Goal: Task Accomplishment & Management: Use online tool/utility

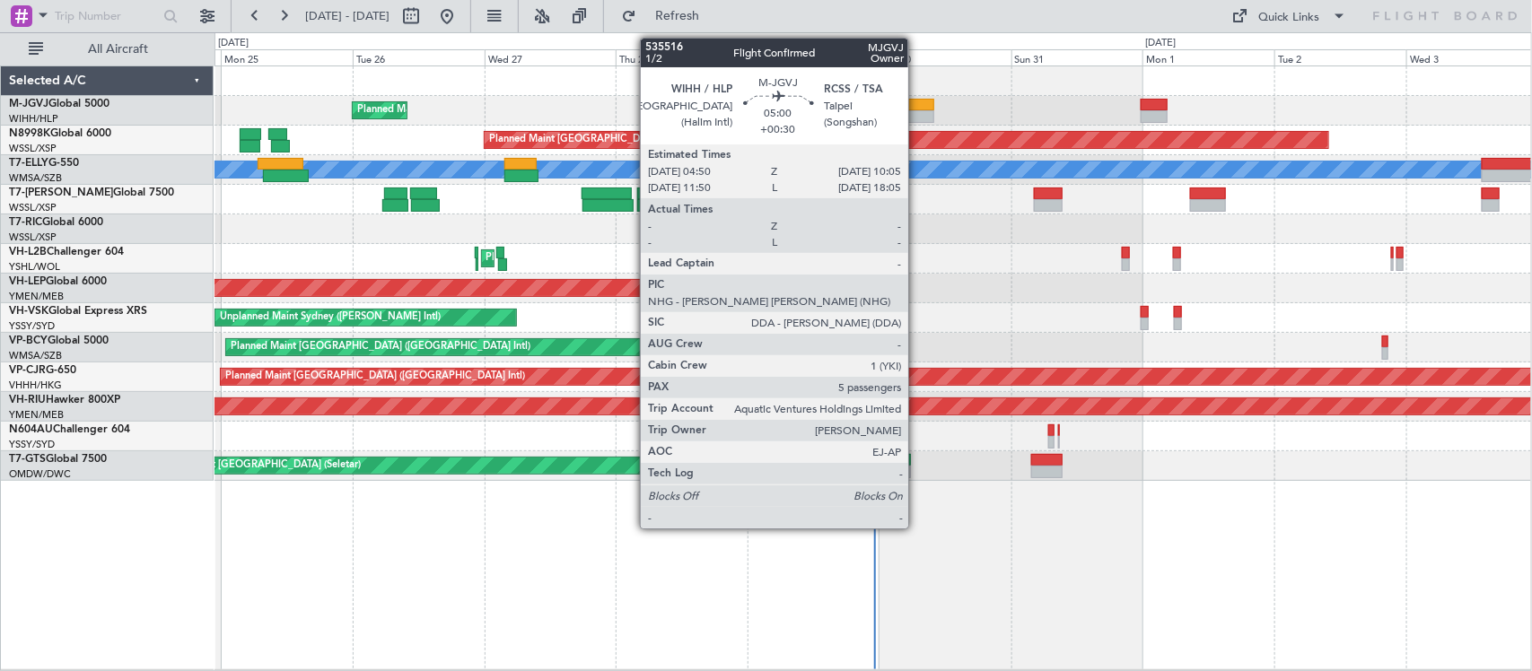
click at [917, 99] on div at bounding box center [921, 105] width 30 height 13
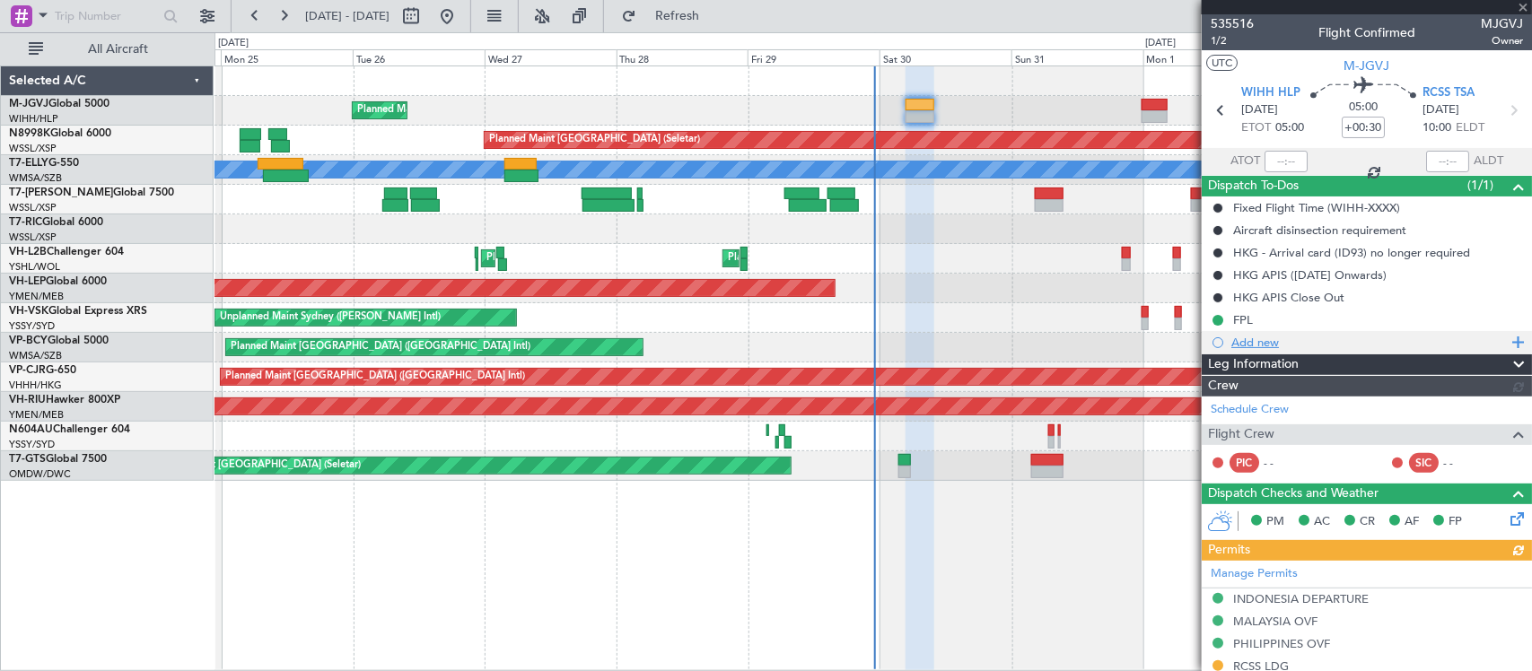
type input "[PERSON_NAME] (BTA)"
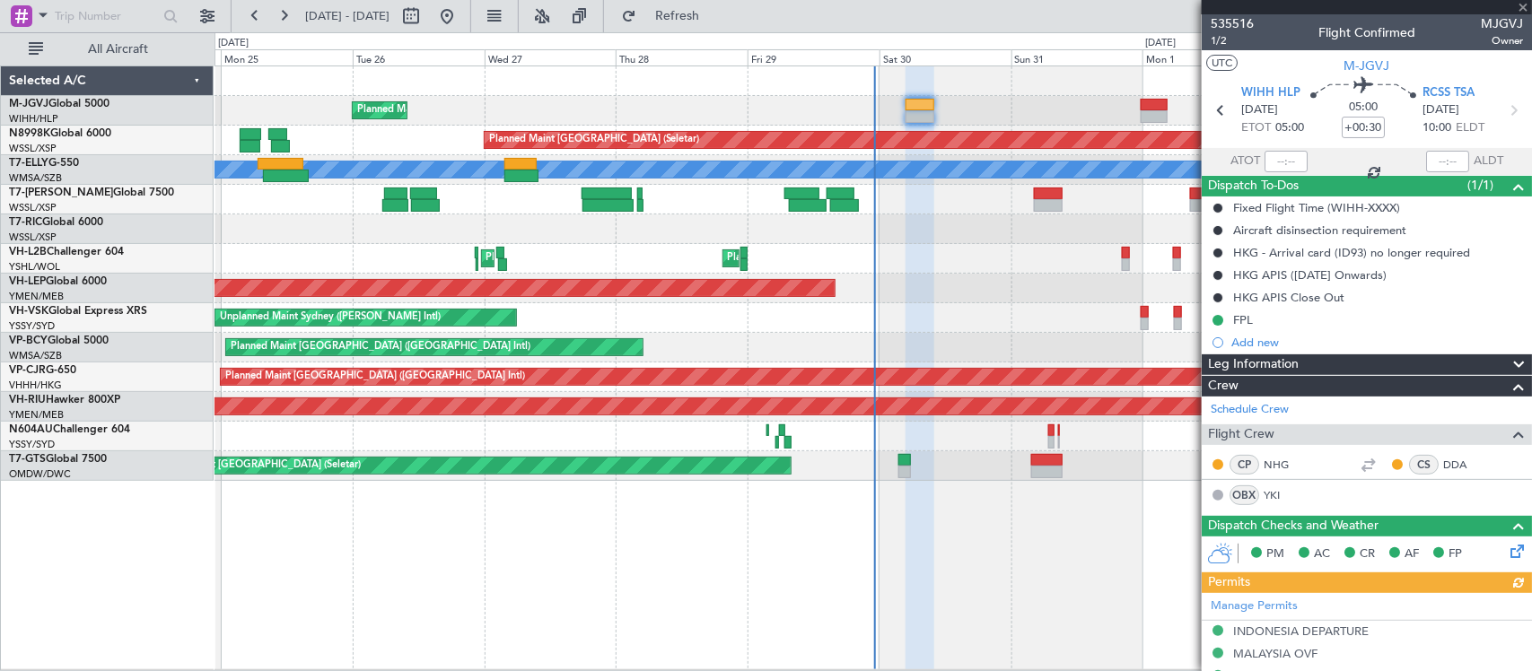
scroll to position [508, 0]
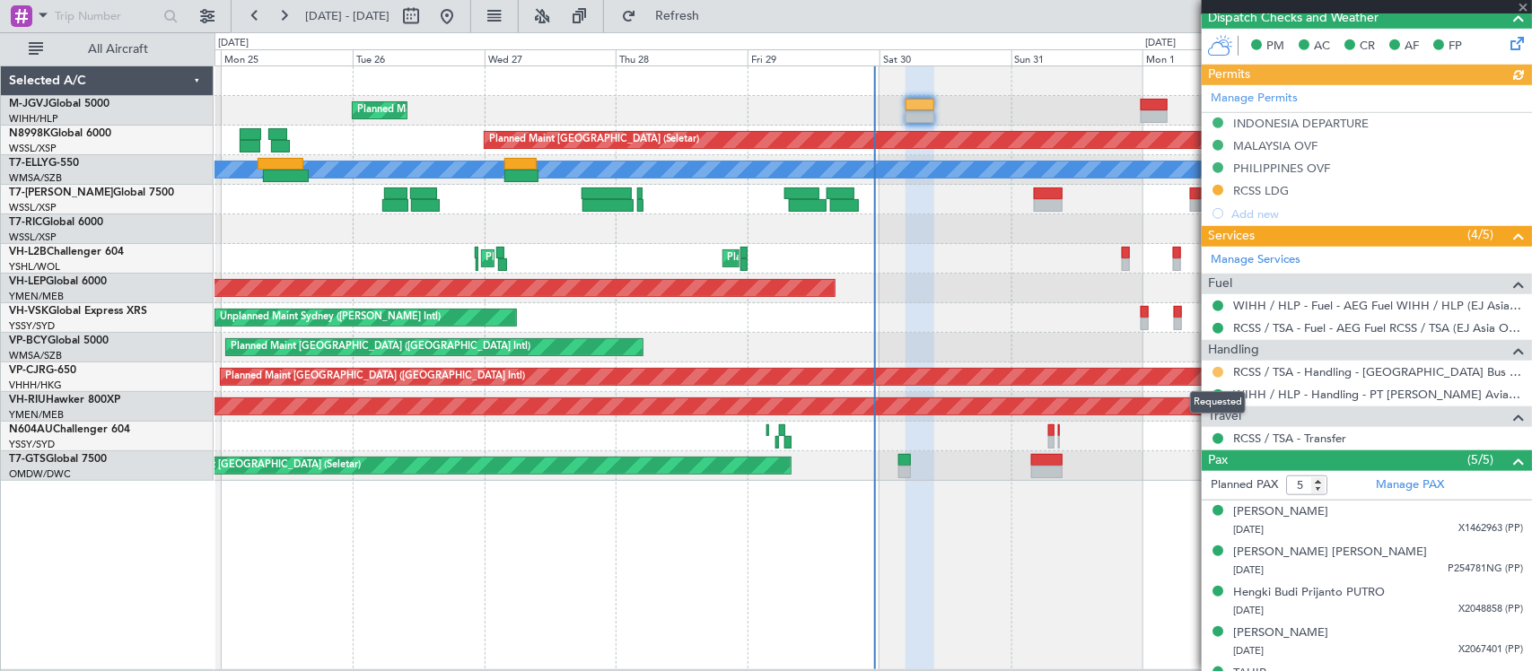
click at [1217, 368] on button at bounding box center [1218, 372] width 11 height 11
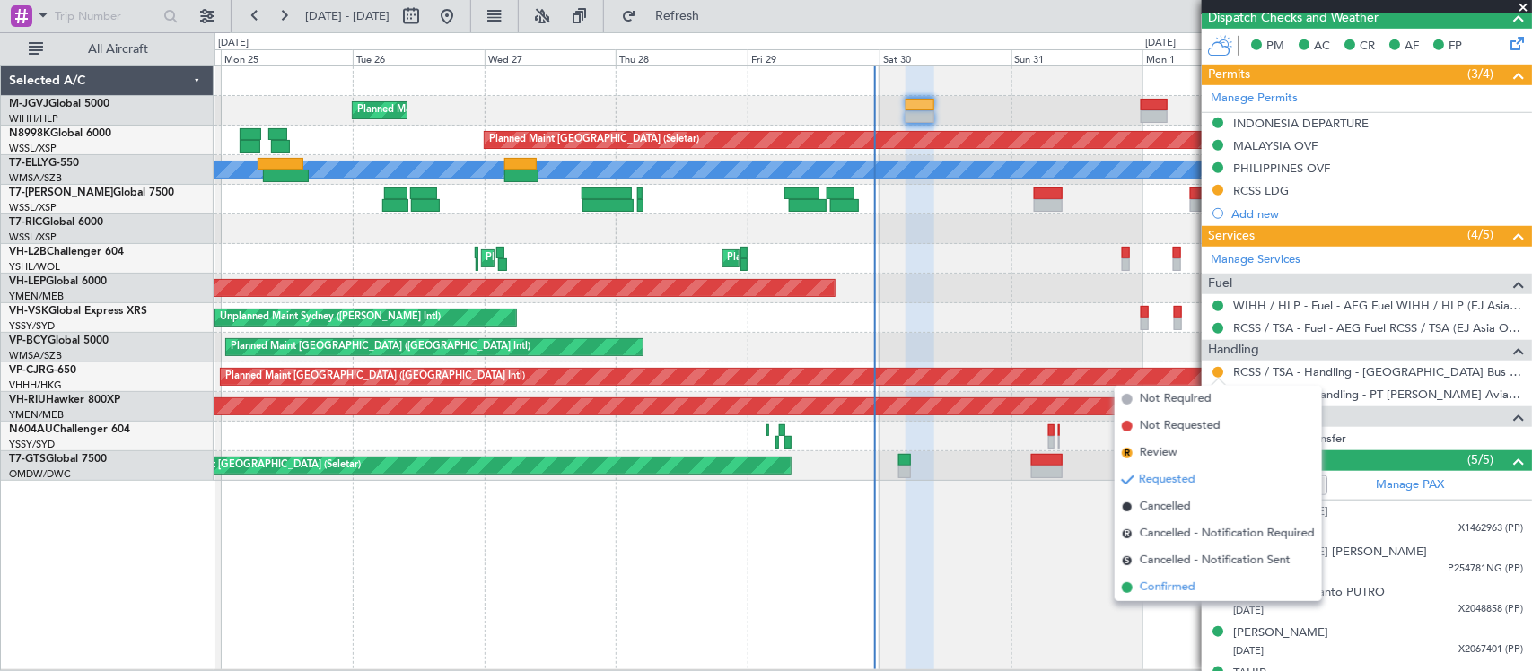
click at [1165, 586] on span "Confirmed" at bounding box center [1168, 588] width 56 height 18
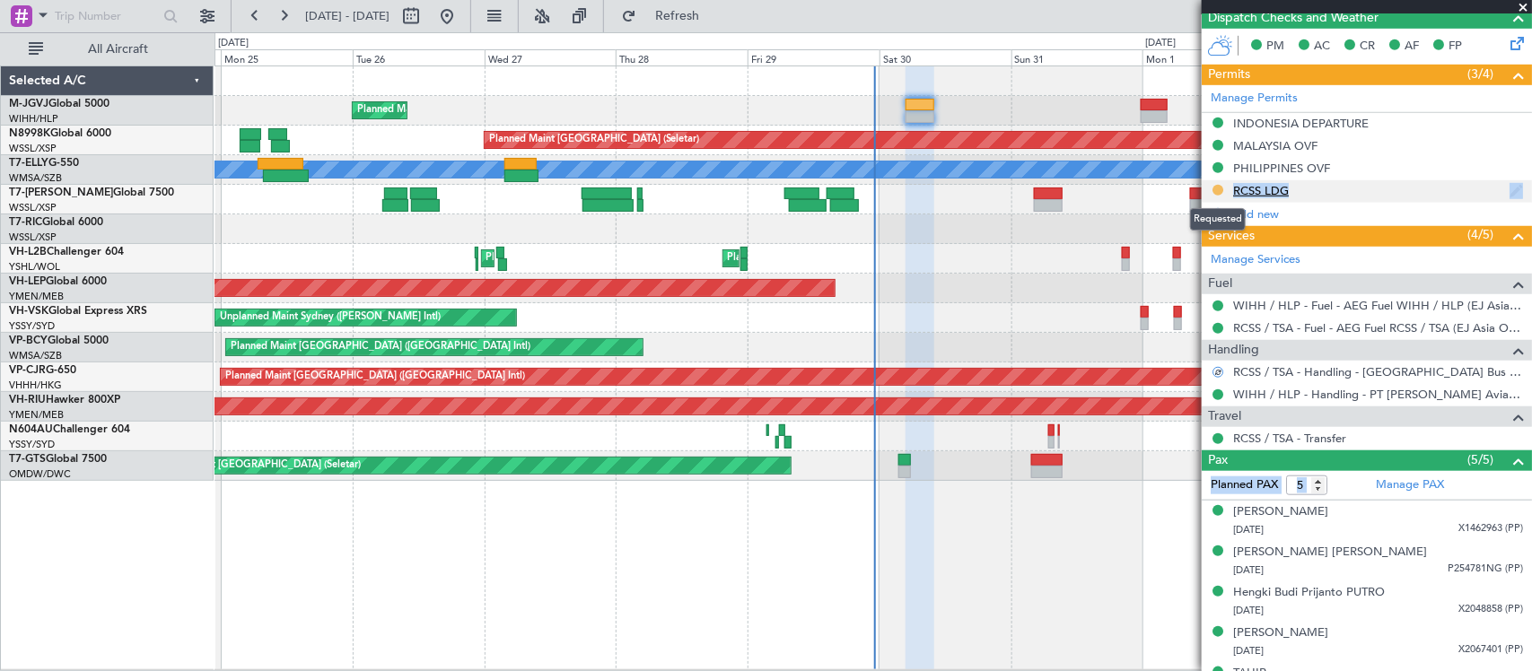
click at [1219, 188] on button at bounding box center [1218, 190] width 11 height 11
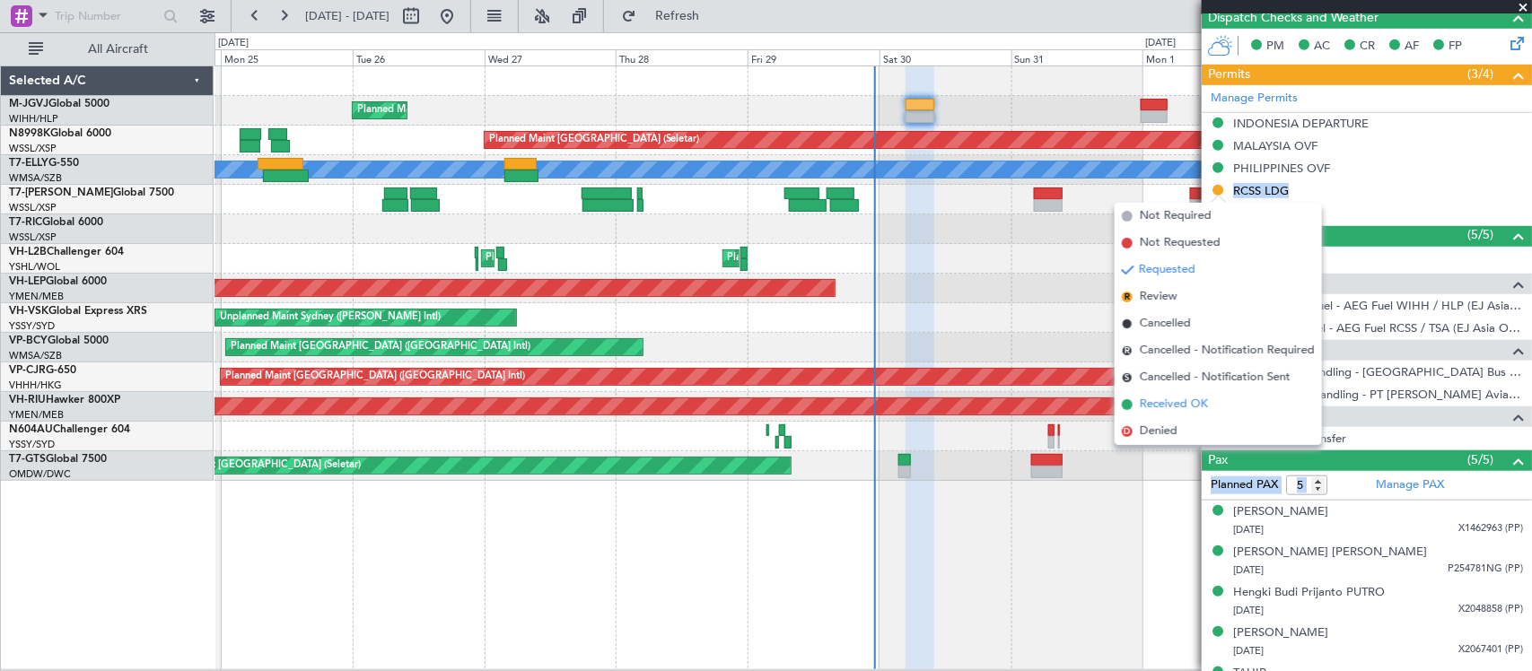
click at [1201, 405] on span "Received OK" at bounding box center [1174, 405] width 68 height 18
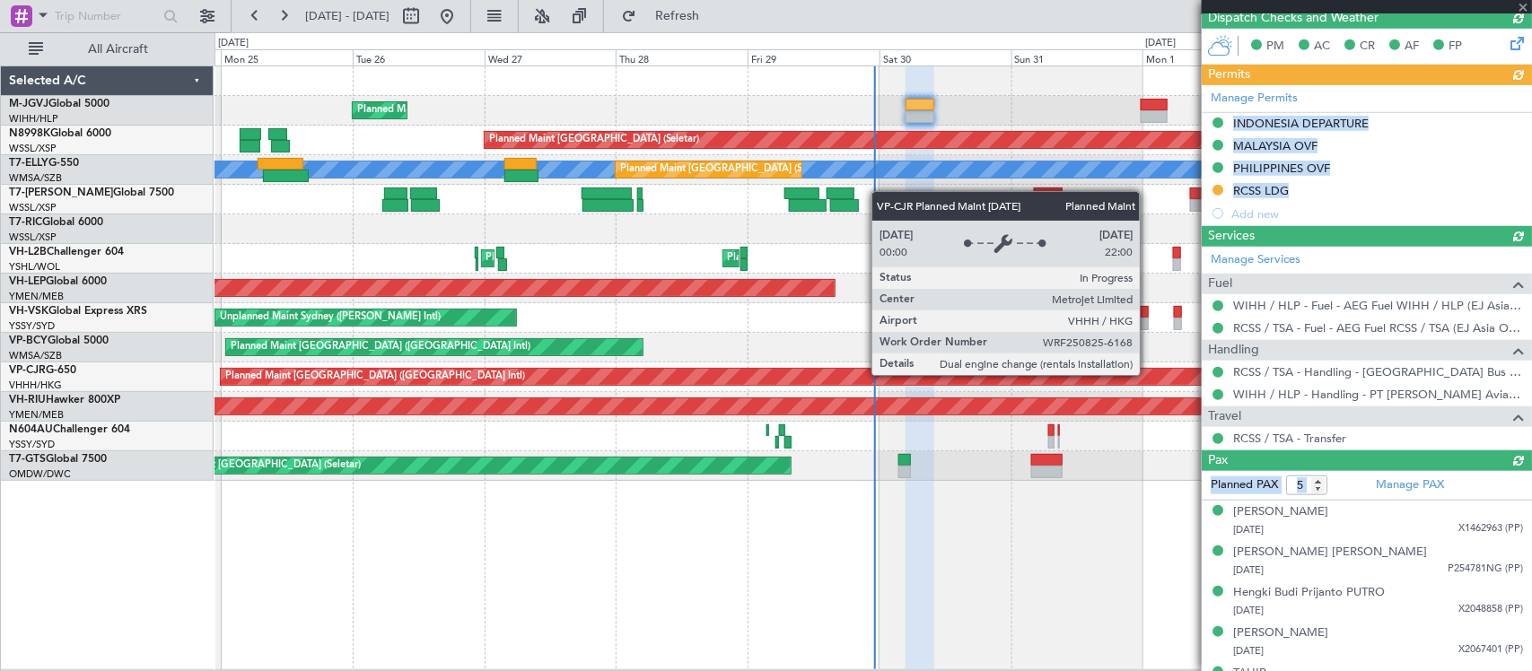
type input "[PERSON_NAME] (BTA)"
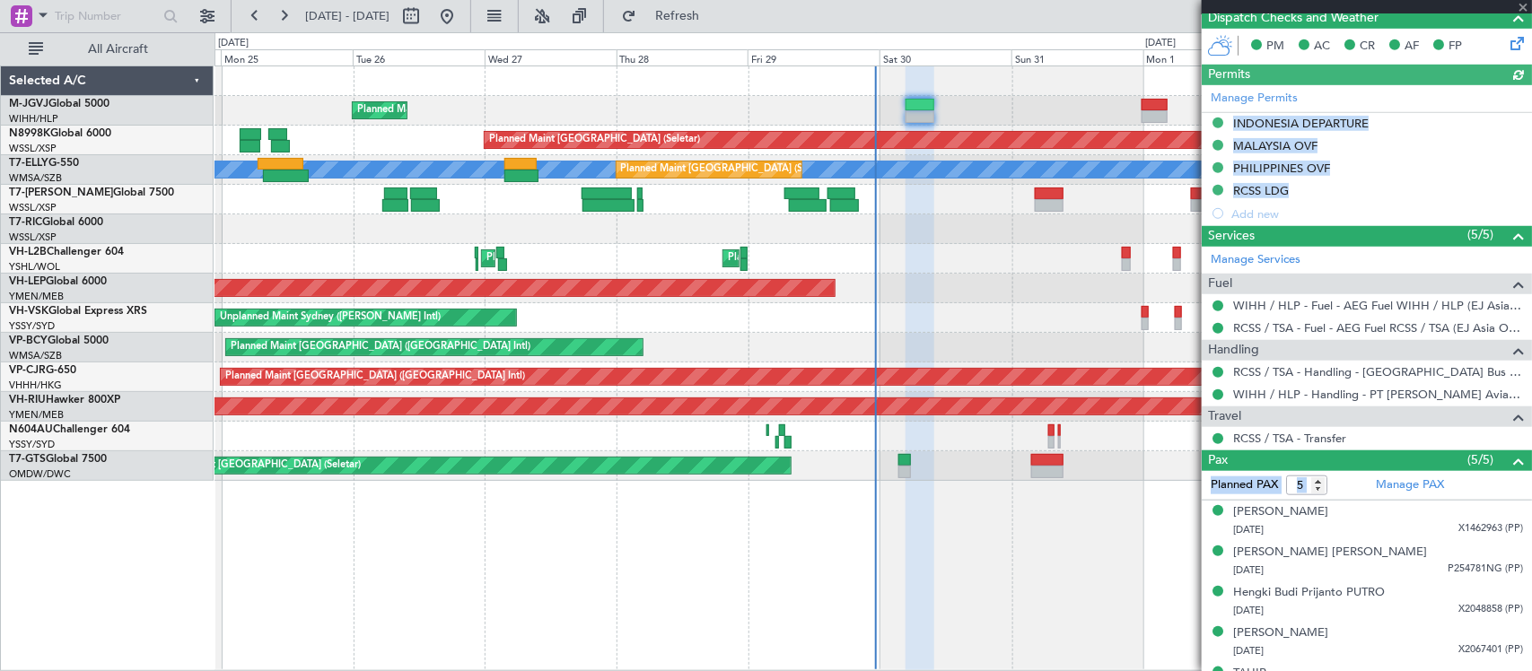
type input "[PERSON_NAME] (BTA)"
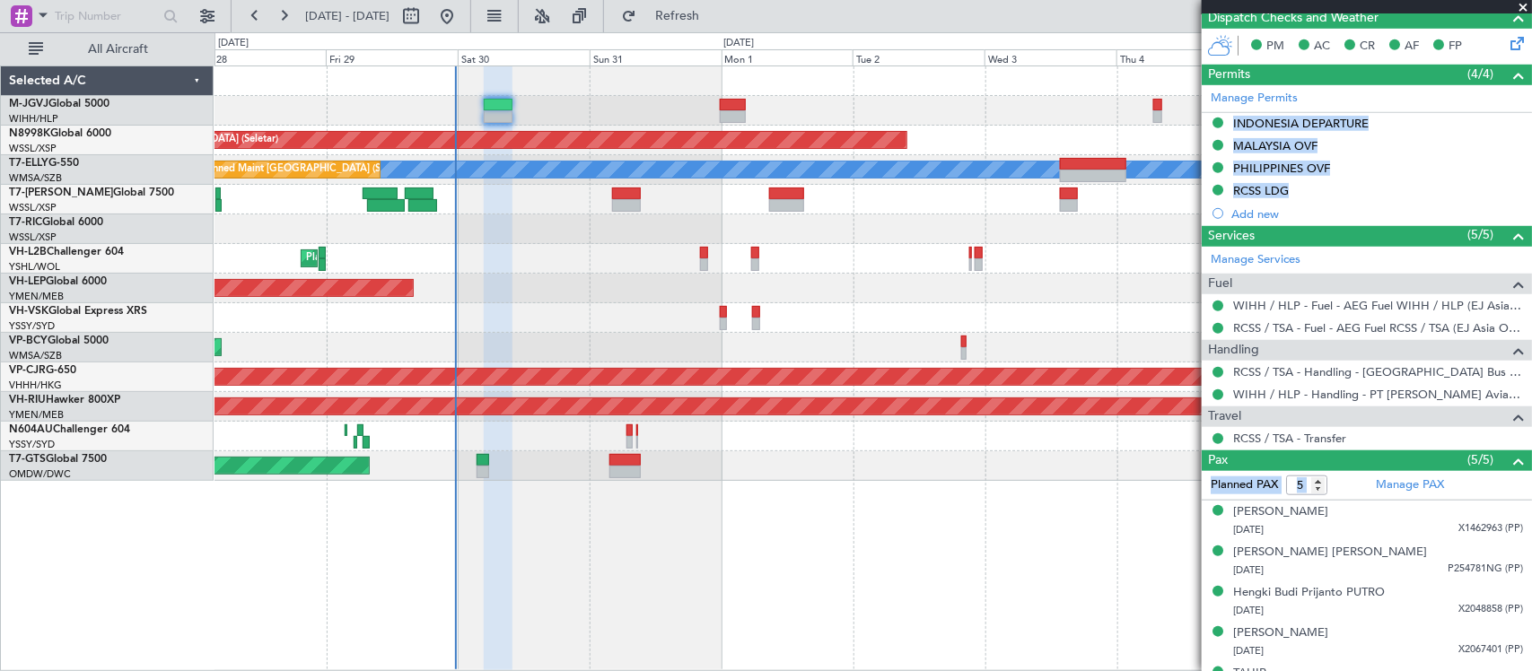
click at [607, 281] on div "Unplanned Maint Wichita (Wichita Mid-continent)" at bounding box center [873, 289] width 1317 height 30
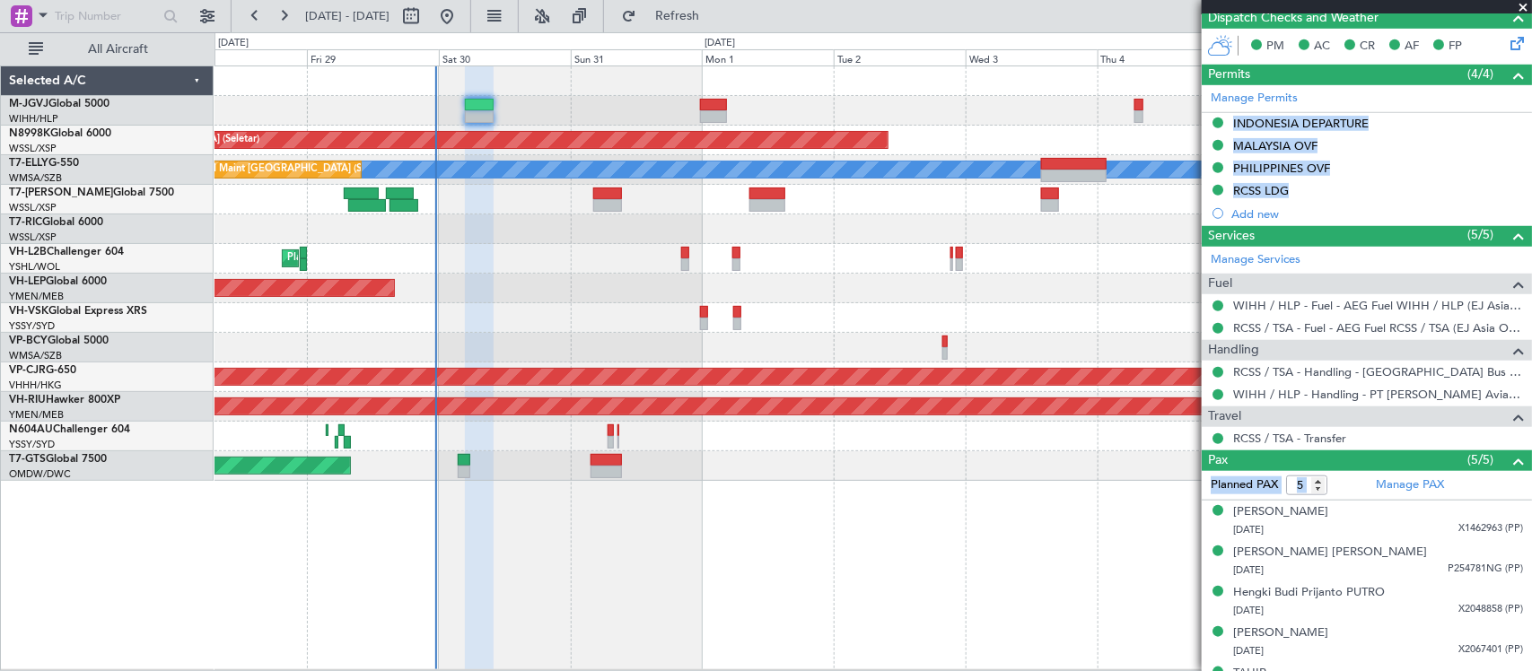
click at [907, 241] on div at bounding box center [873, 230] width 1317 height 30
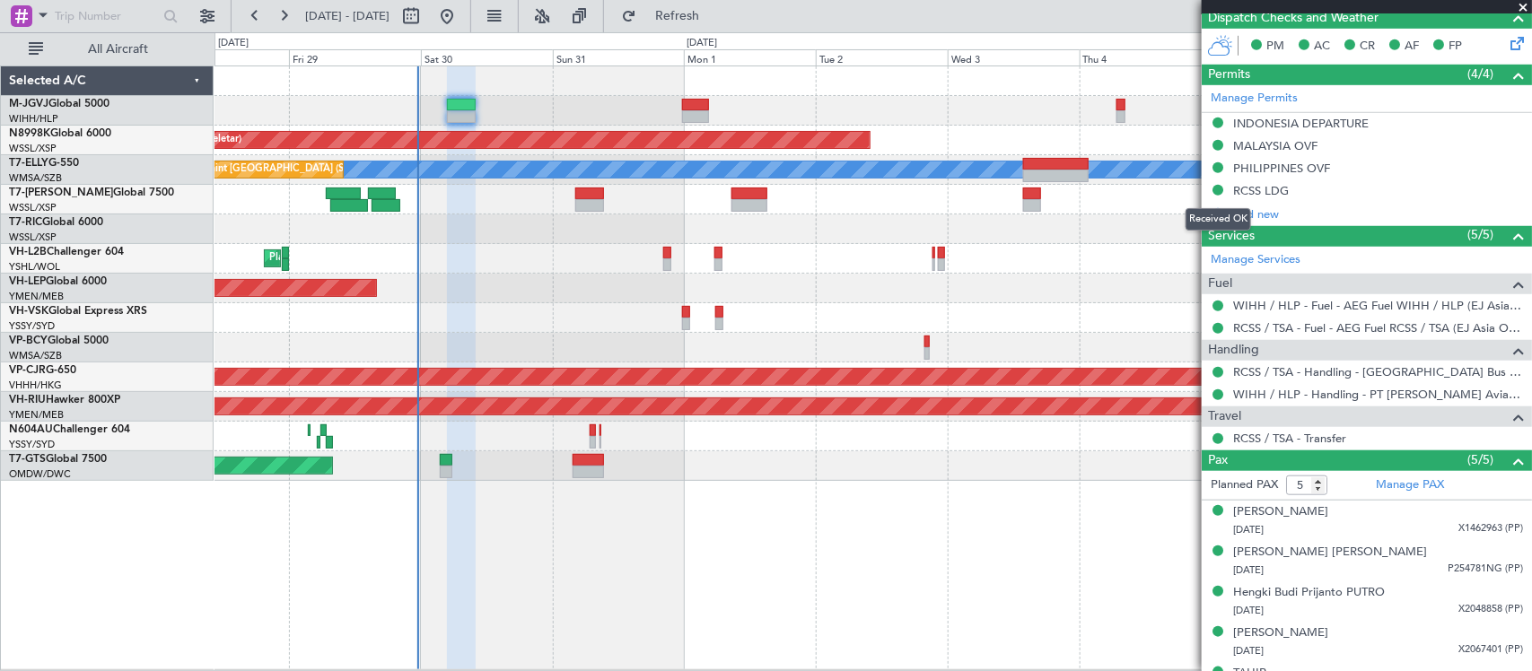
click at [1205, 200] on mat-tooltip-component "Received OK" at bounding box center [1218, 220] width 91 height 48
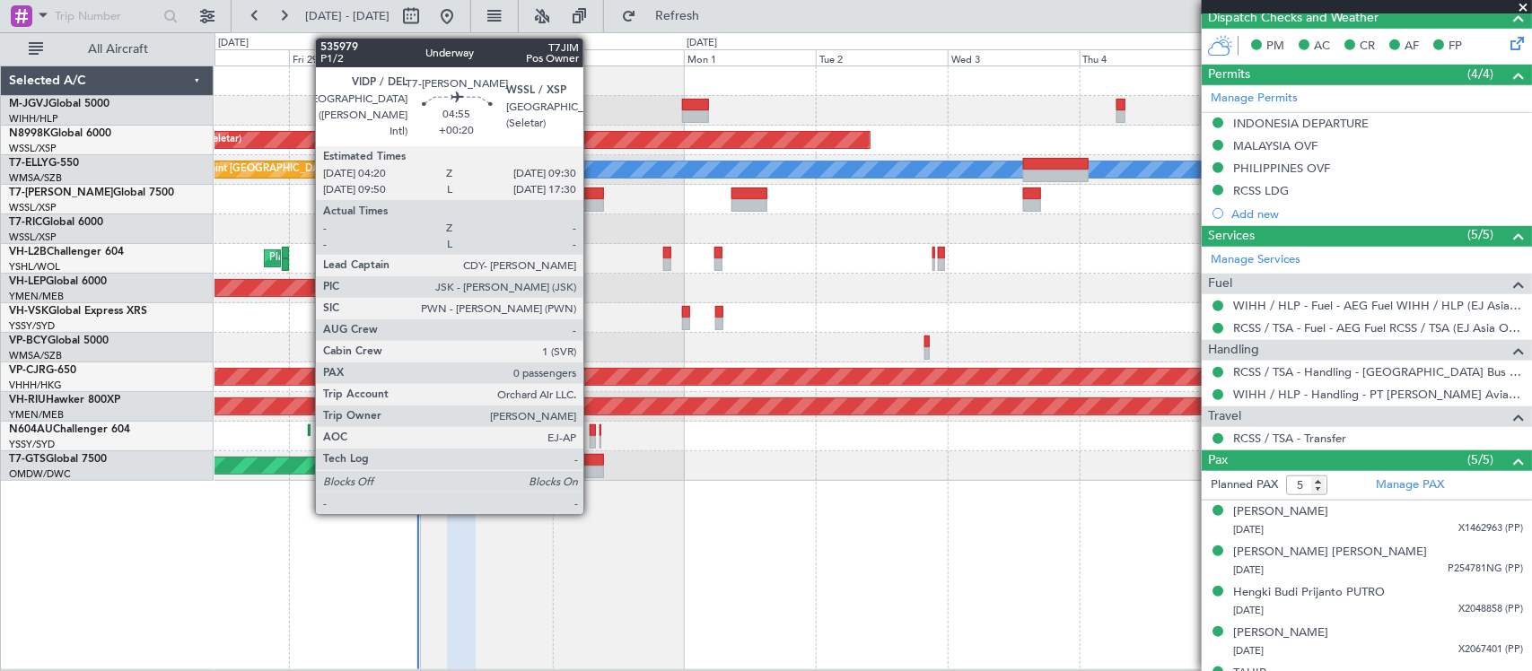
click at [592, 206] on div at bounding box center [589, 205] width 29 height 13
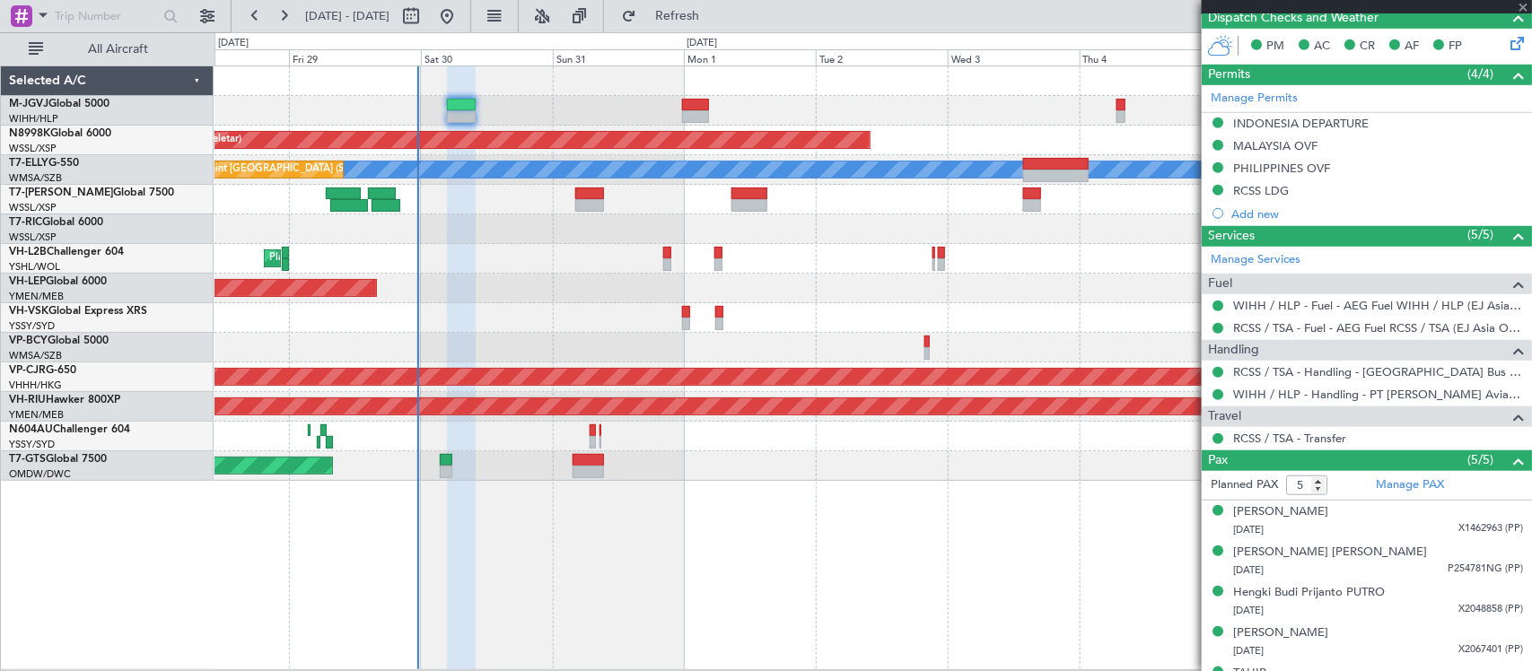
type input "+00:20"
type input "0"
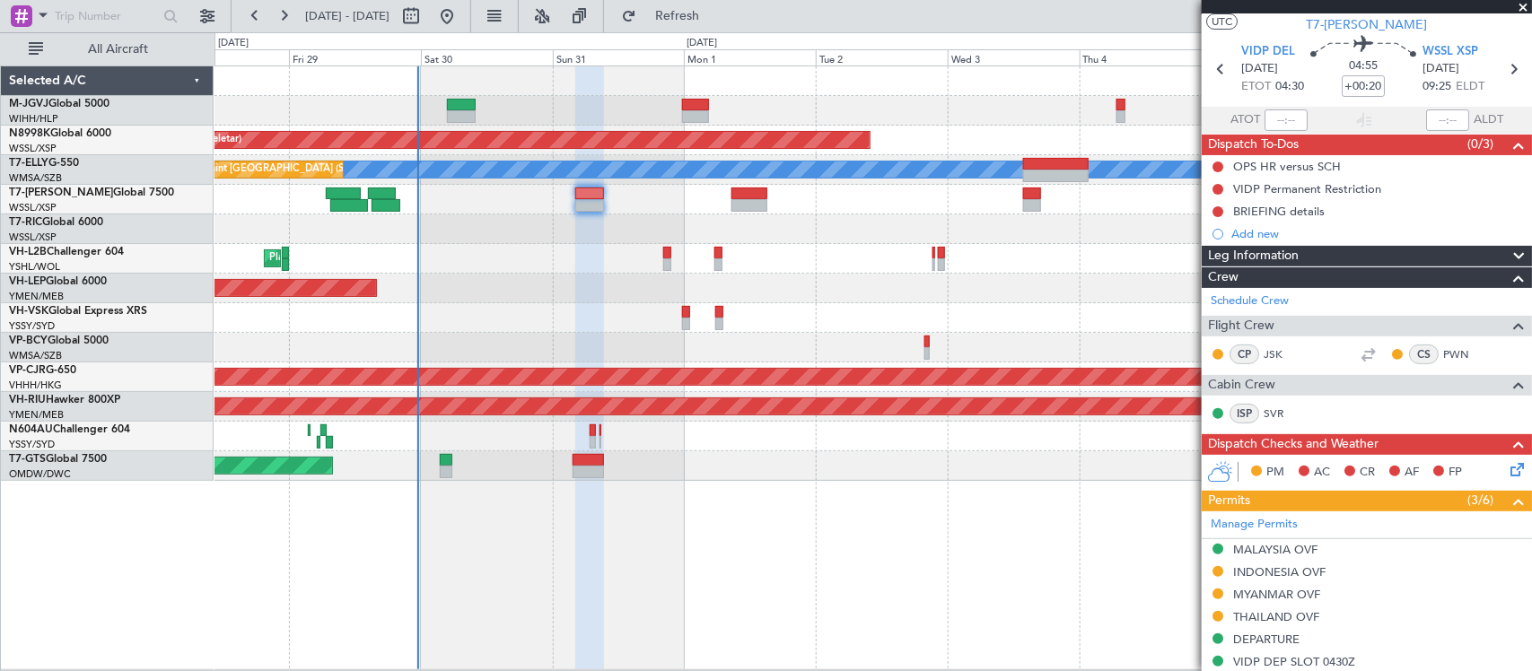
scroll to position [0, 0]
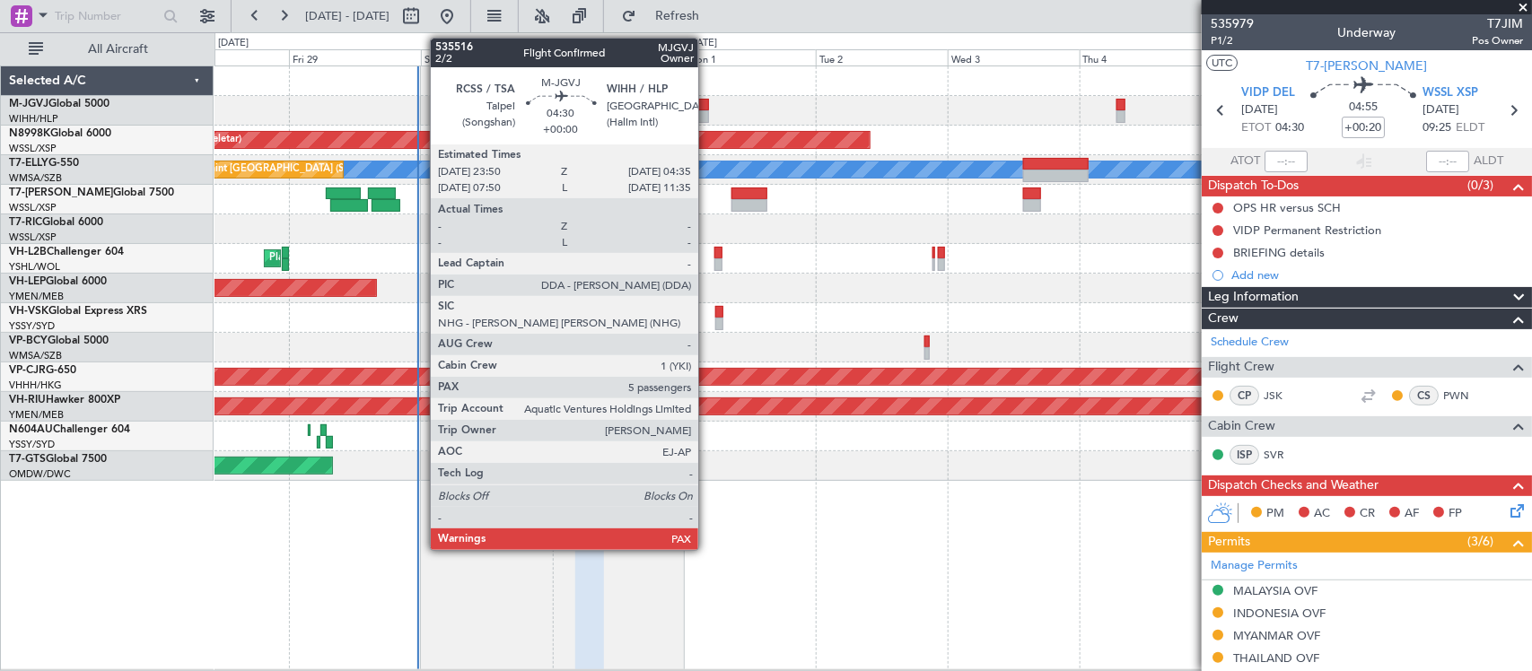
click at [707, 106] on div at bounding box center [695, 105] width 27 height 13
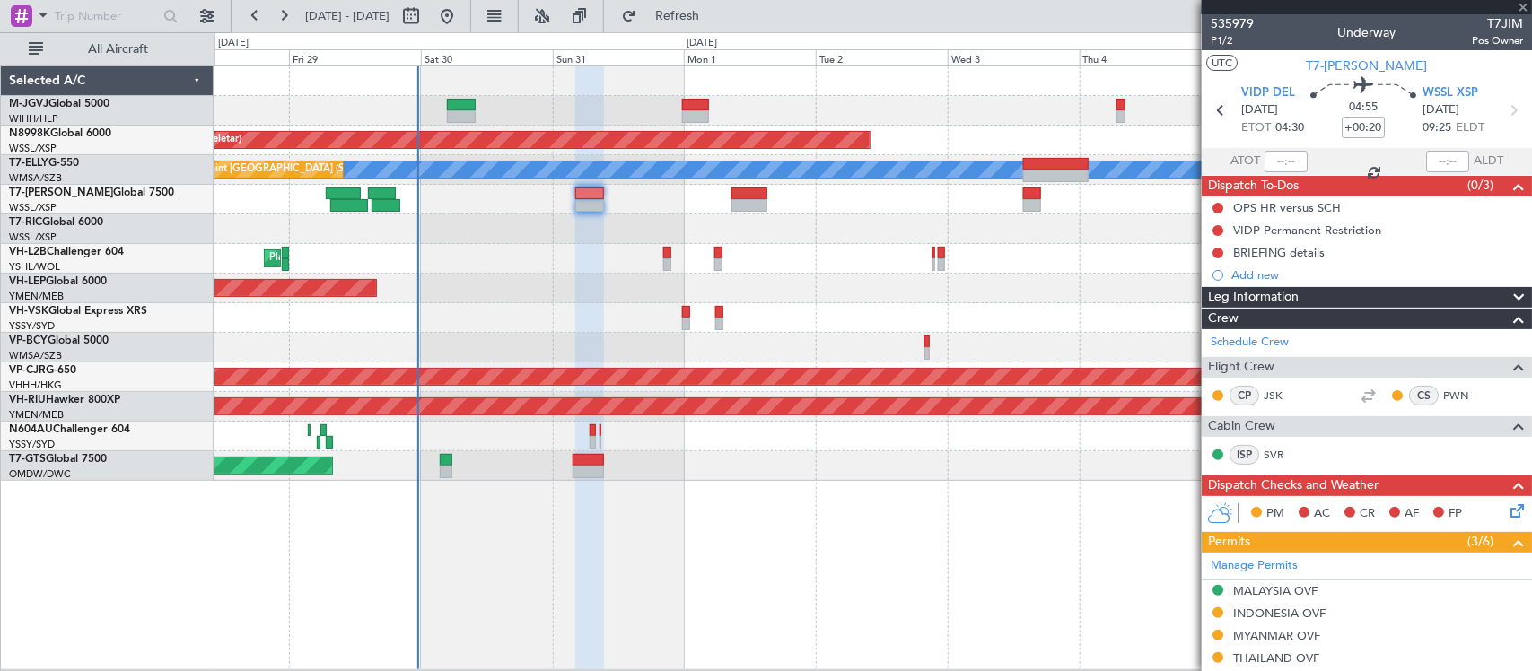
type input "5"
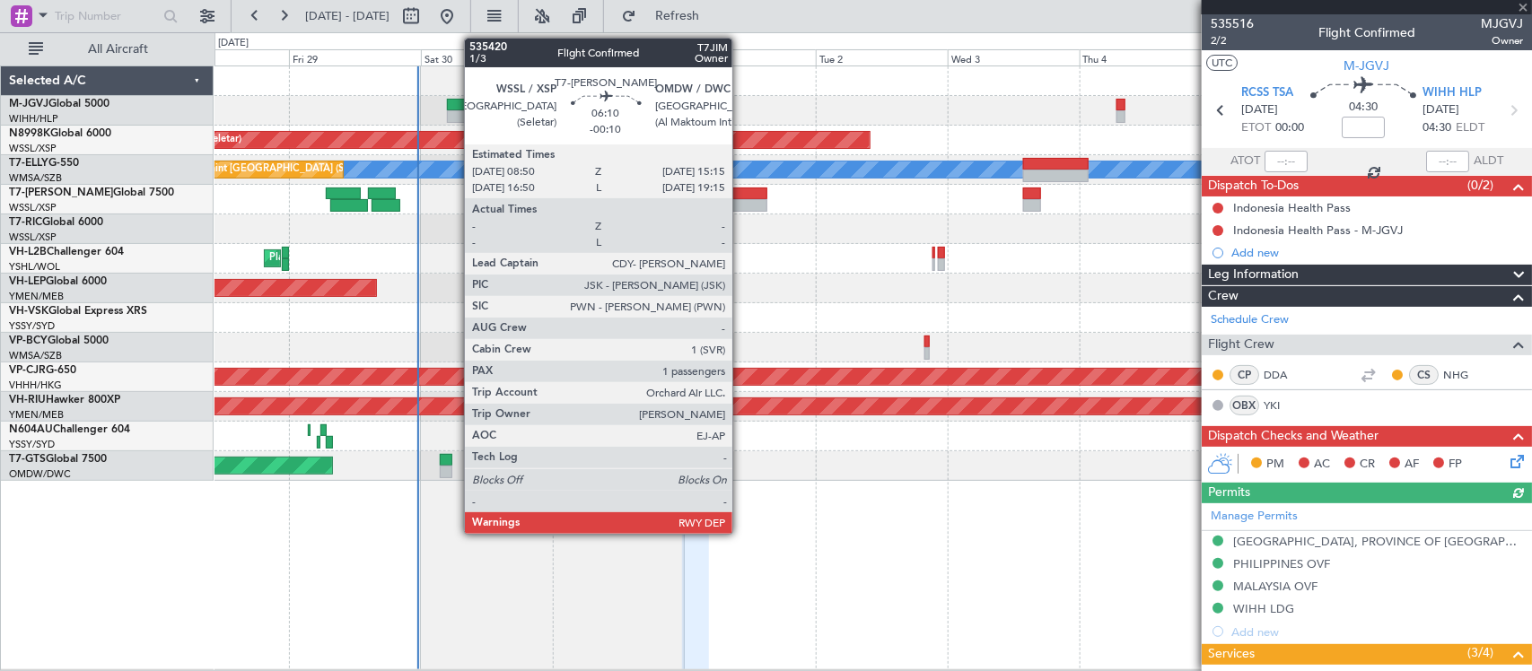
click at [741, 208] on div at bounding box center [749, 205] width 36 height 13
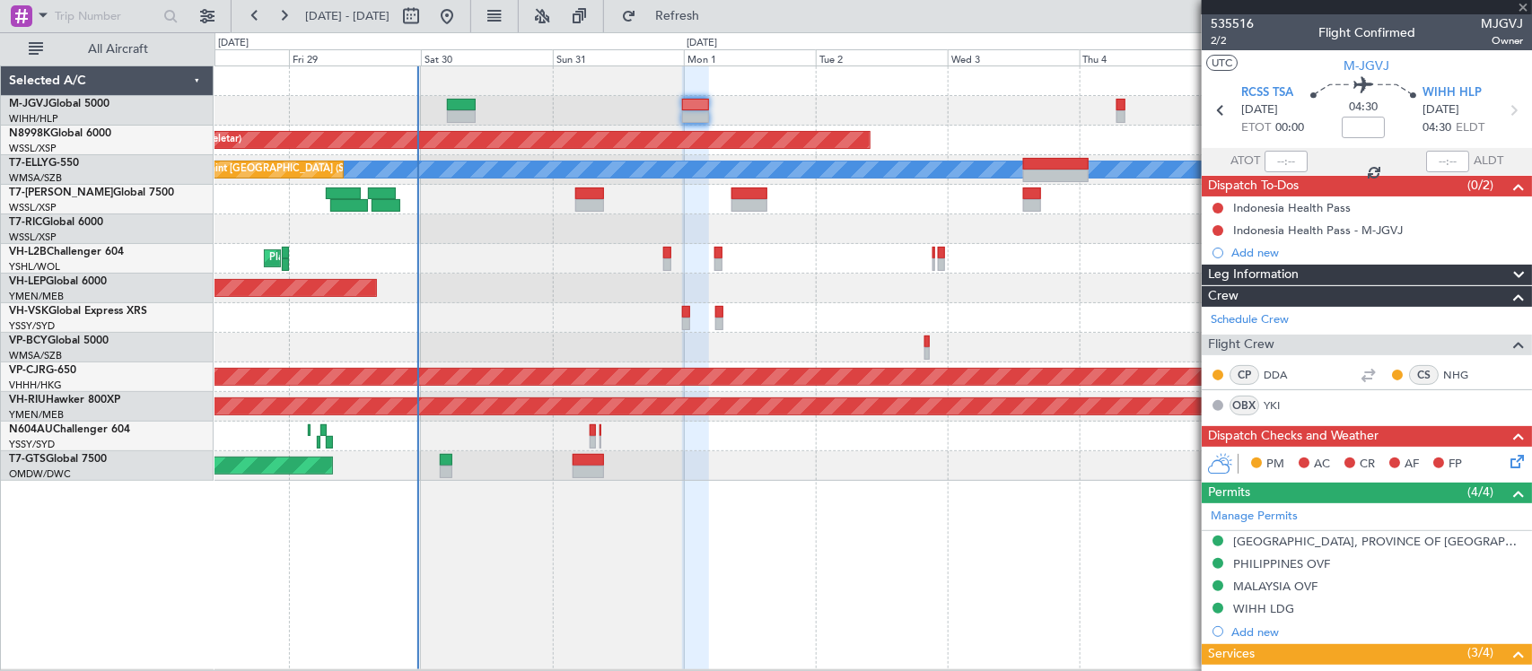
type input "-00:10"
type input "1"
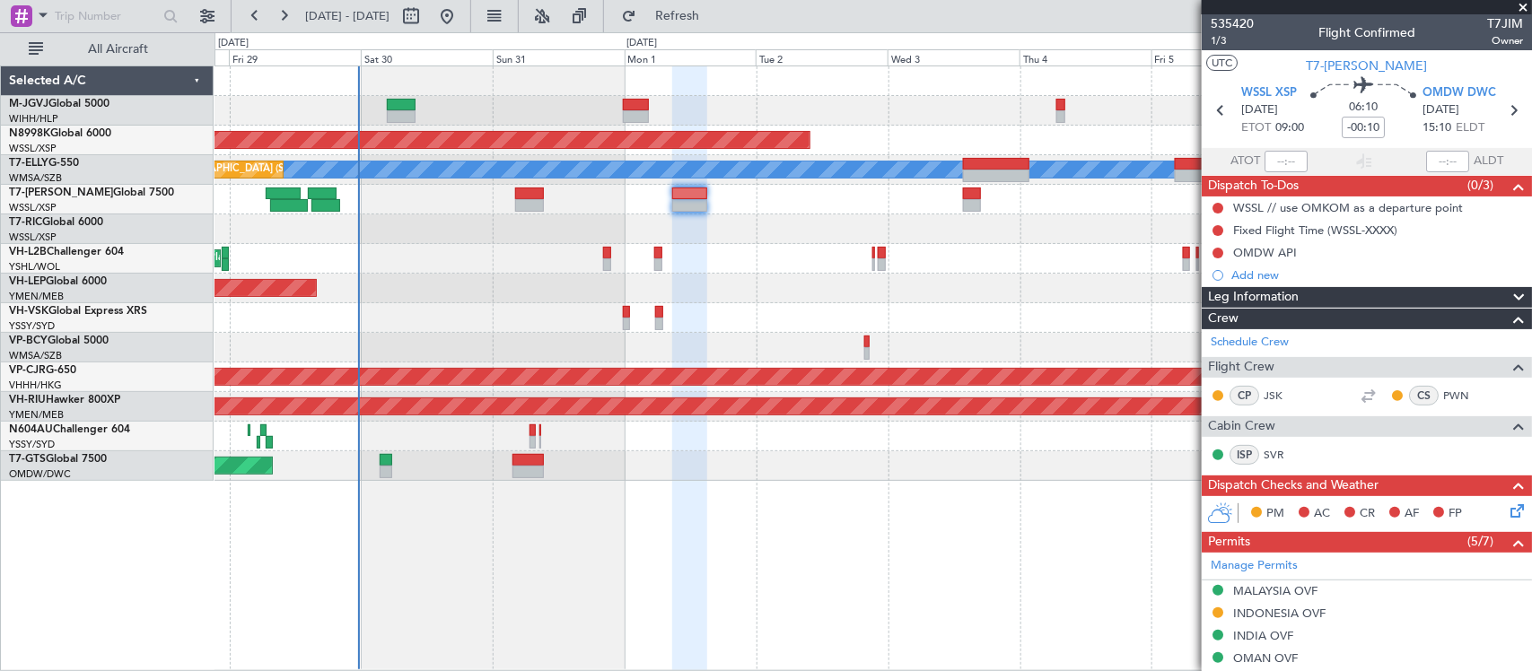
click at [930, 347] on div "Planned Maint [GEOGRAPHIC_DATA] (Halim Intl) Planned Maint [GEOGRAPHIC_DATA] (S…" at bounding box center [873, 273] width 1317 height 415
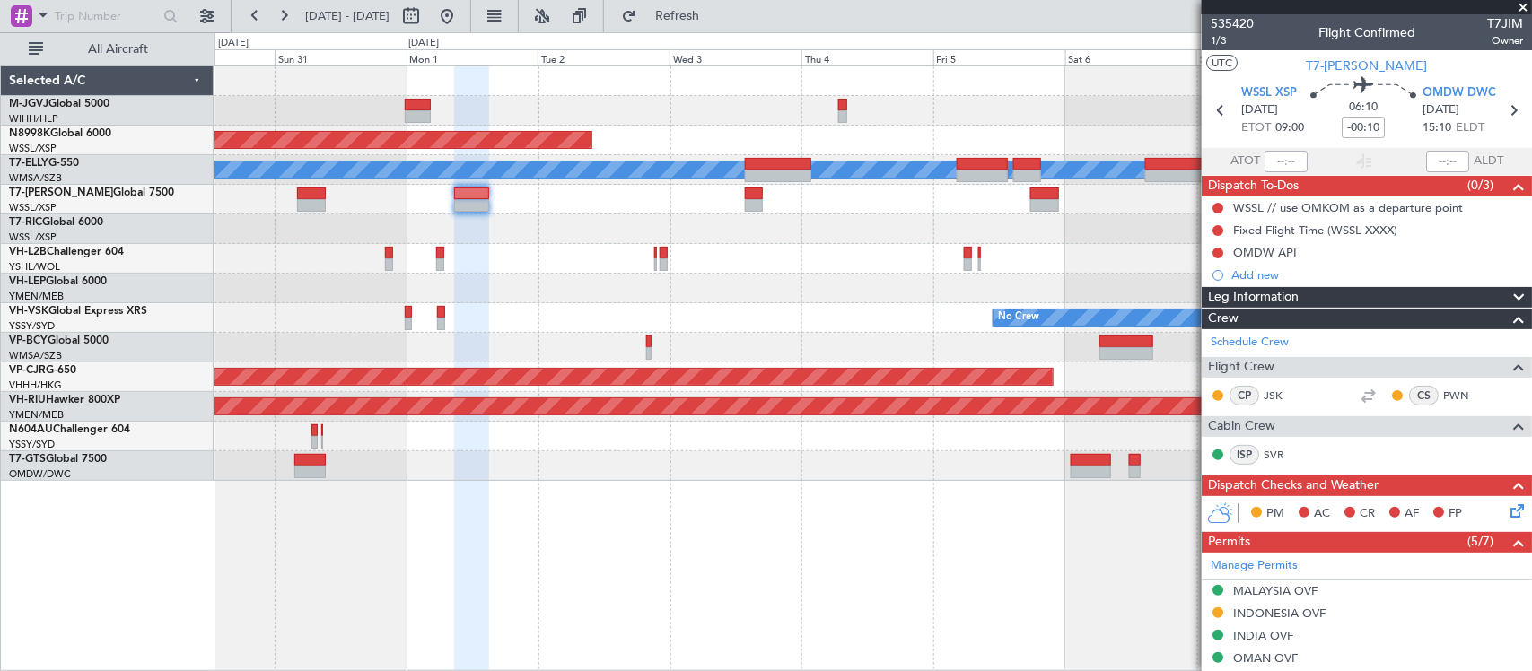
click at [806, 357] on div "Planned Maint [GEOGRAPHIC_DATA] ([GEOGRAPHIC_DATA] Intl)" at bounding box center [873, 348] width 1317 height 30
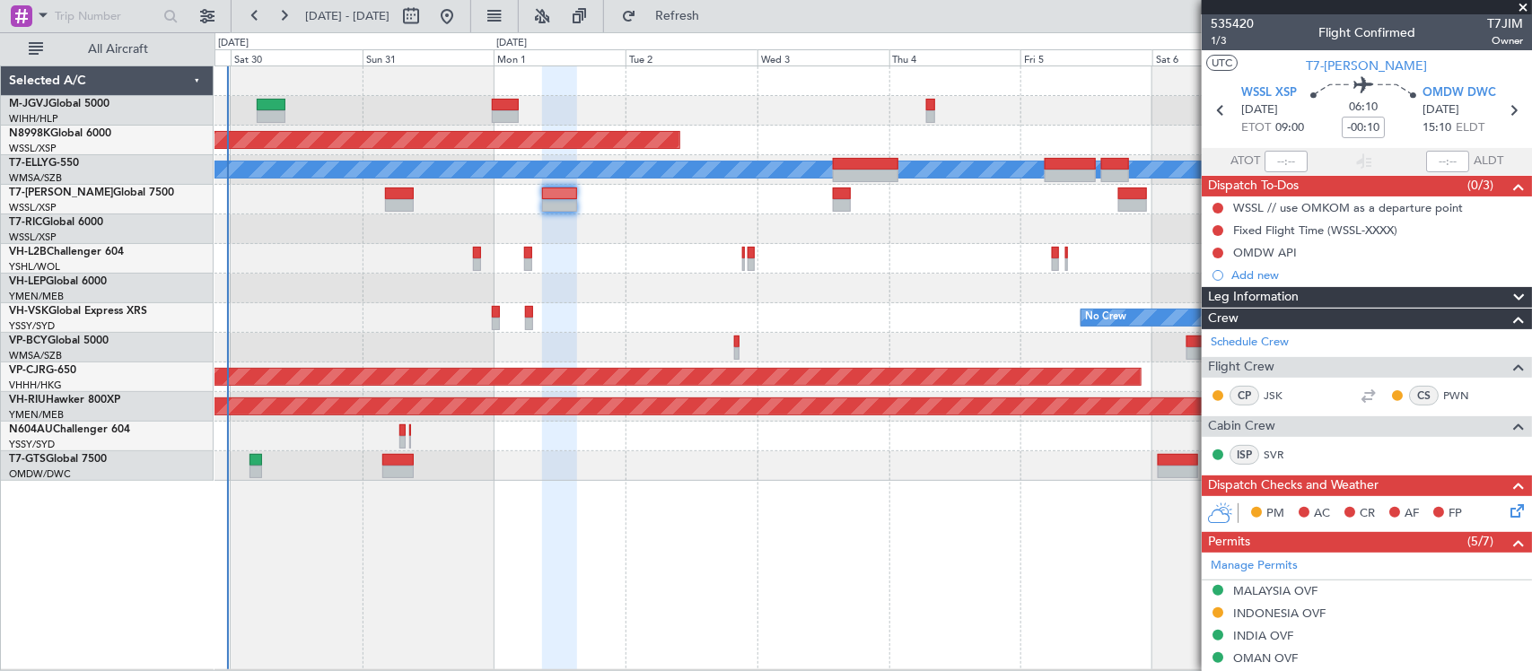
click at [889, 332] on div "Planned Maint [GEOGRAPHIC_DATA] (Seletar) [PERSON_NAME] Planned Maint [GEOGRAPH…" at bounding box center [873, 273] width 1317 height 415
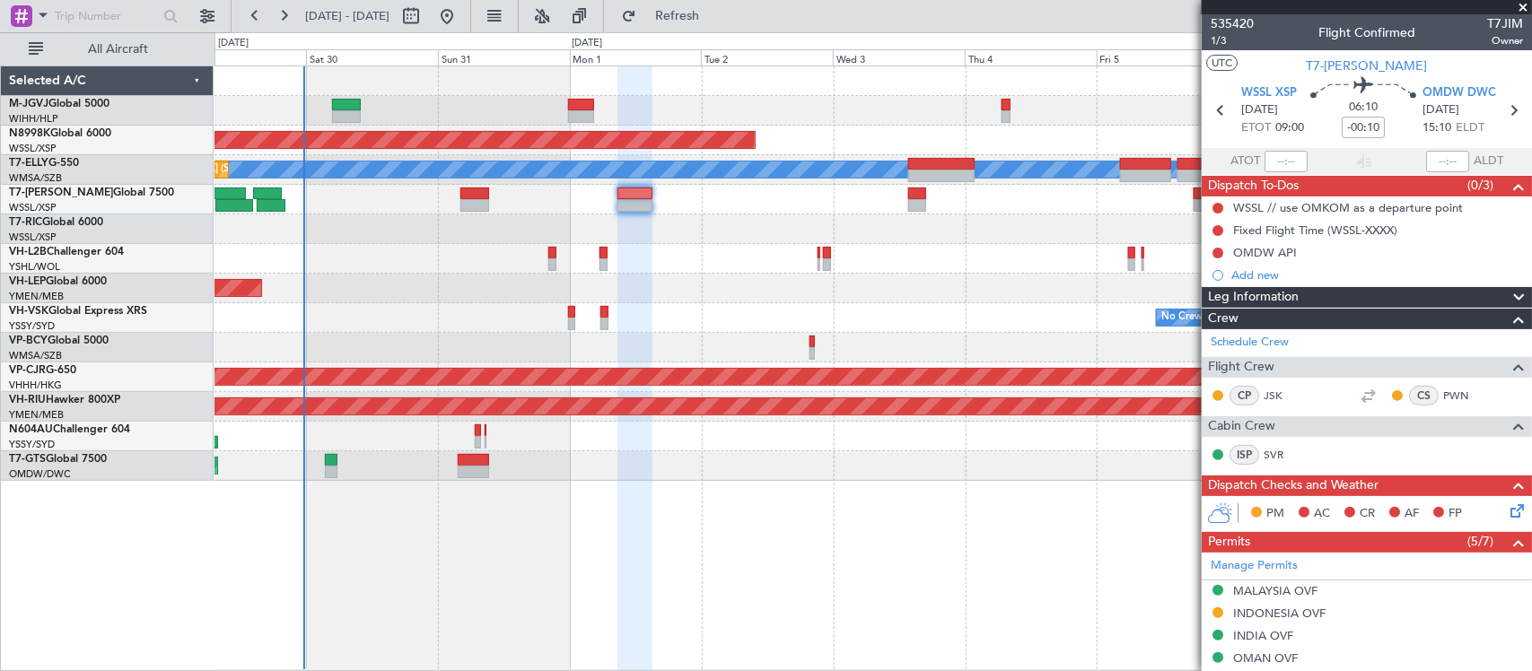
click at [893, 314] on div "No Crew Unplanned Maint Sydney ([PERSON_NAME] Intl)" at bounding box center [873, 318] width 1317 height 30
